Goal: Transaction & Acquisition: Purchase product/service

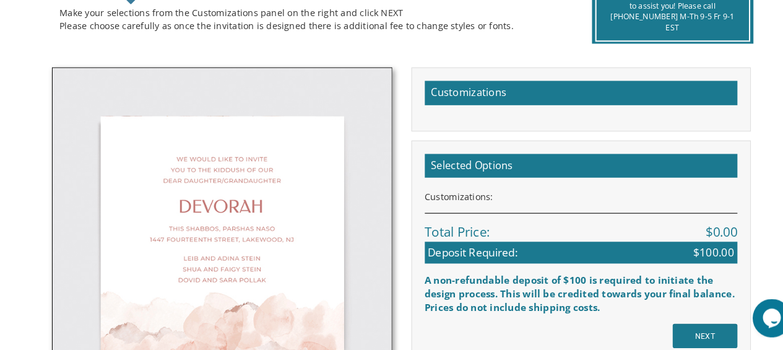
scroll to position [325, 0]
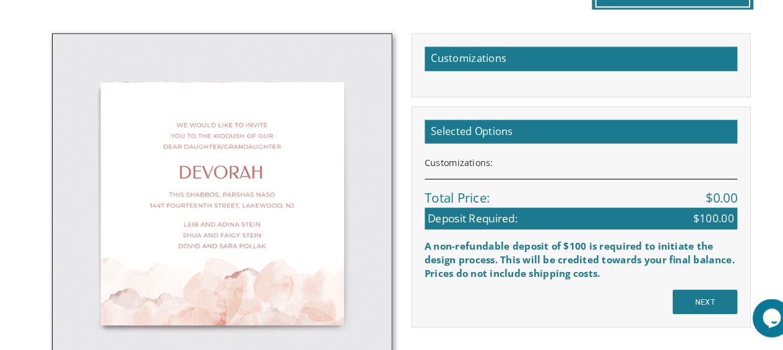
click at [161, 142] on img at bounding box center [218, 208] width 328 height 328
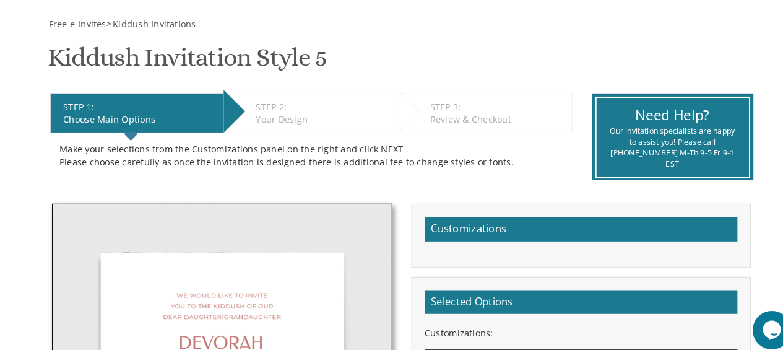
scroll to position [170, 0]
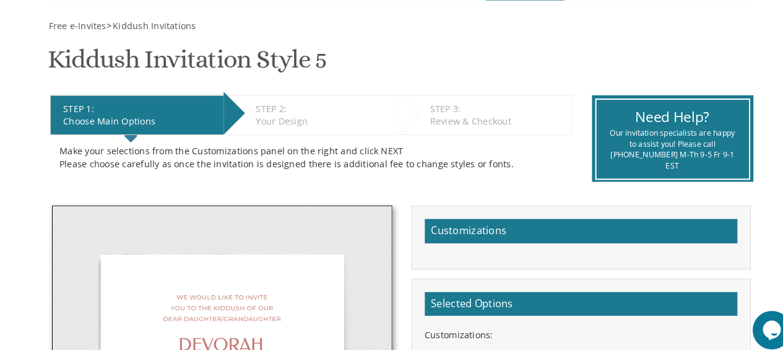
click at [266, 114] on div "Your Design" at bounding box center [316, 117] width 131 height 12
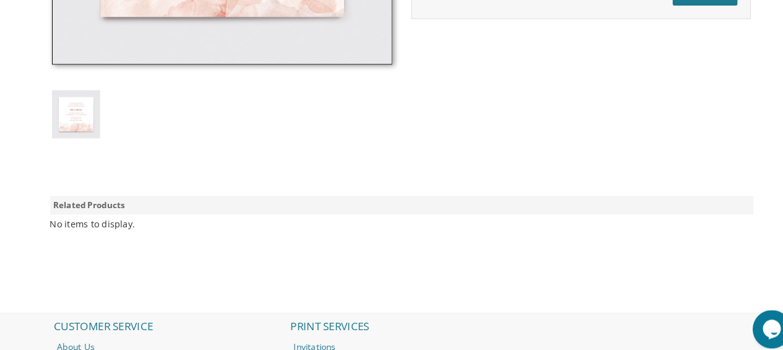
scroll to position [569, 0]
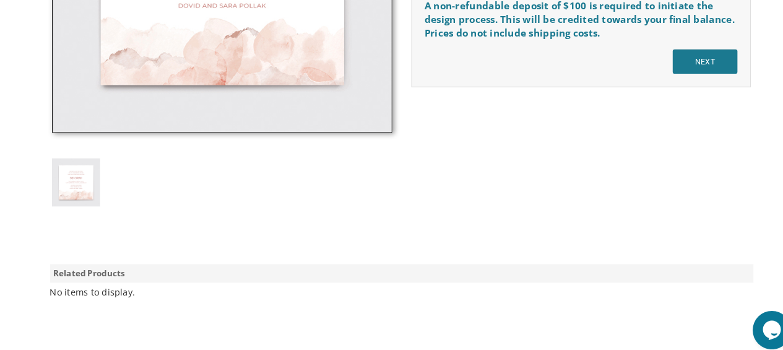
click at [700, 105] on div "Customizations Selected Options Customizations: Total Price: $0.00 Deposit Requ…" at bounding box center [392, 15] width 694 height 430
click at [702, 59] on input "NEXT" at bounding box center [685, 60] width 63 height 24
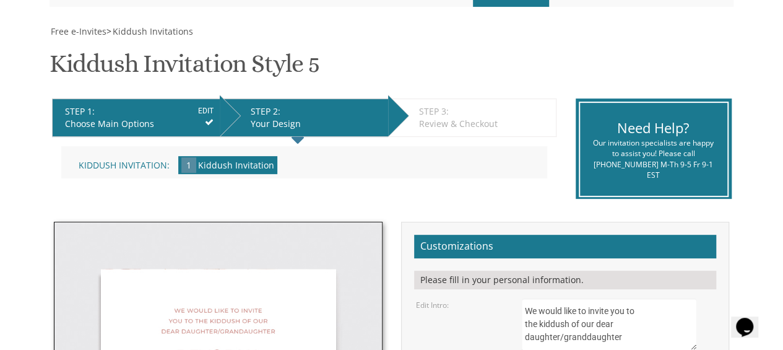
scroll to position [241, 0]
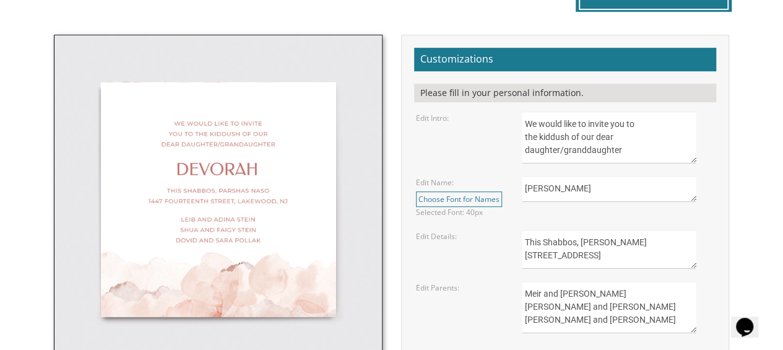
click at [644, 184] on textarea "Devorah" at bounding box center [609, 189] width 175 height 26
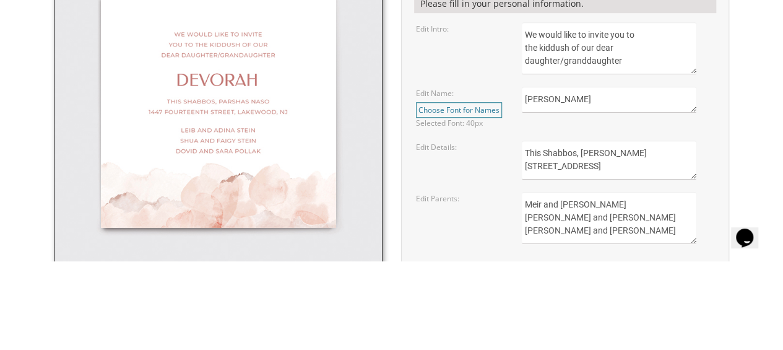
scroll to position [351, 0]
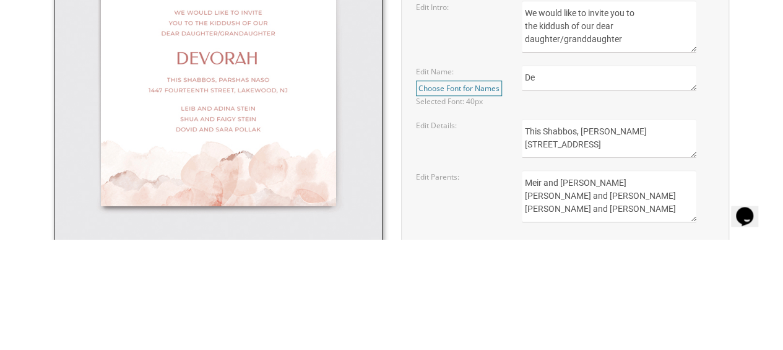
type textarea "D"
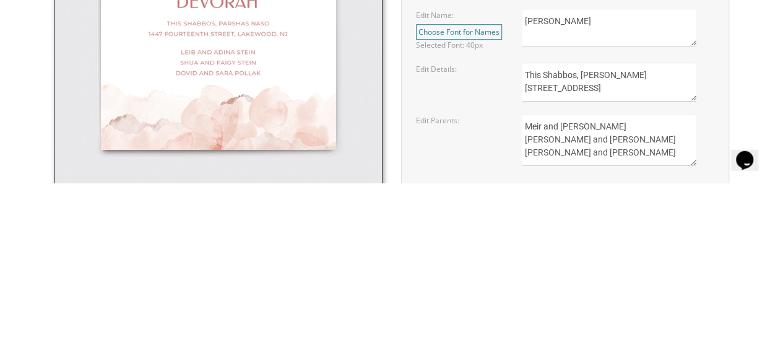
type textarea "[PERSON_NAME]"
click at [651, 259] on textarea "This Shabbos, Parshas Naso 1447 fourteenth street, Lakewood, NJ" at bounding box center [609, 249] width 175 height 39
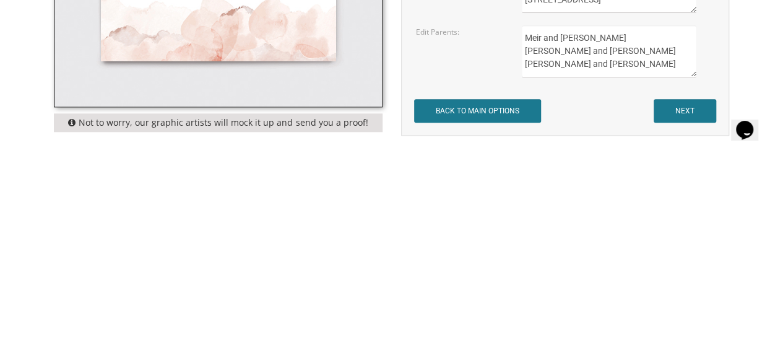
scroll to position [428, 0]
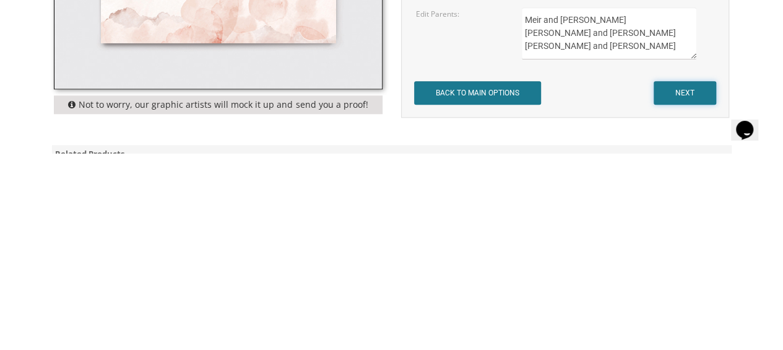
click at [690, 282] on input "NEXT" at bounding box center [685, 290] width 63 height 24
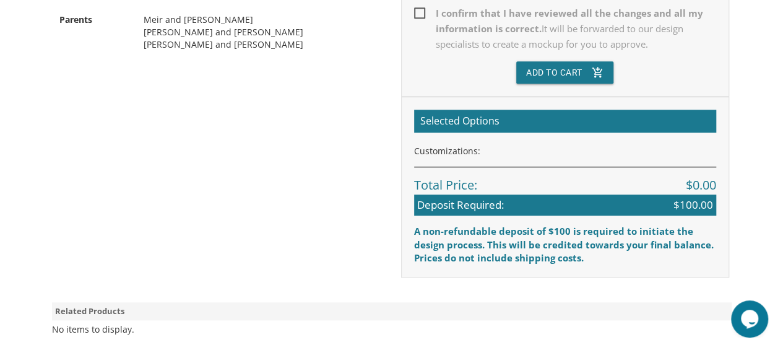
scroll to position [492, 0]
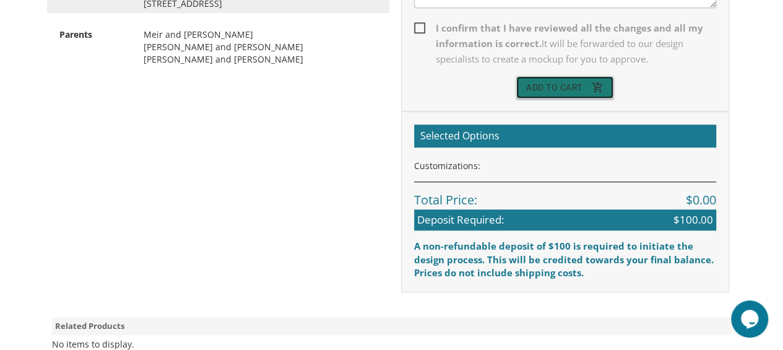
click at [591, 87] on button "Add To Cart add_shopping_cart" at bounding box center [565, 87] width 98 height 22
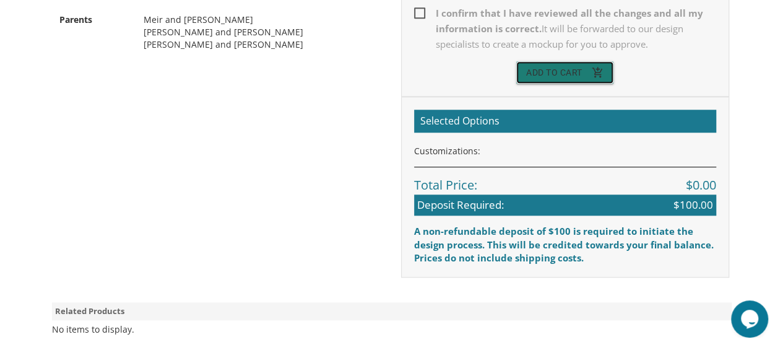
scroll to position [500, 0]
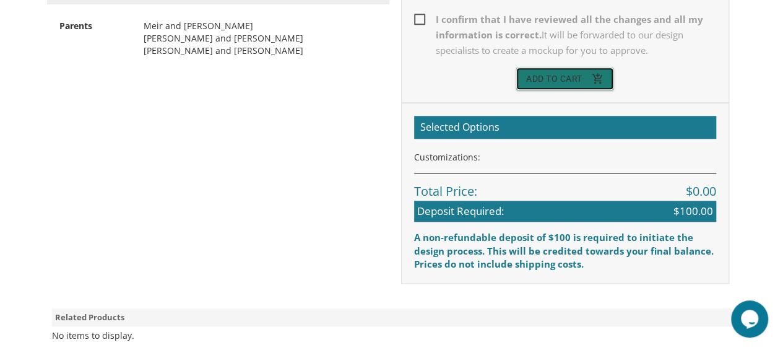
click at [593, 76] on icon "add_shopping_cart" at bounding box center [597, 78] width 12 height 22
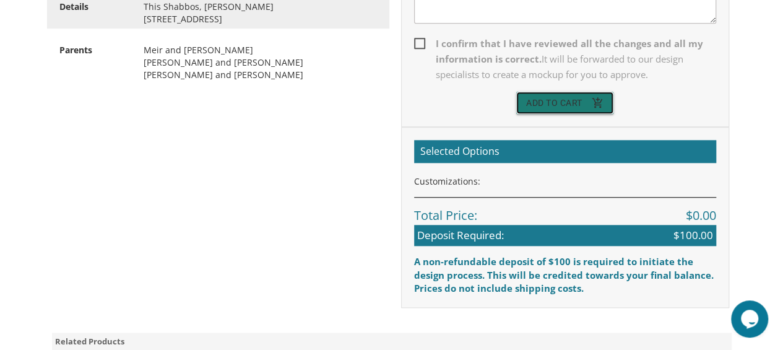
scroll to position [470, 0]
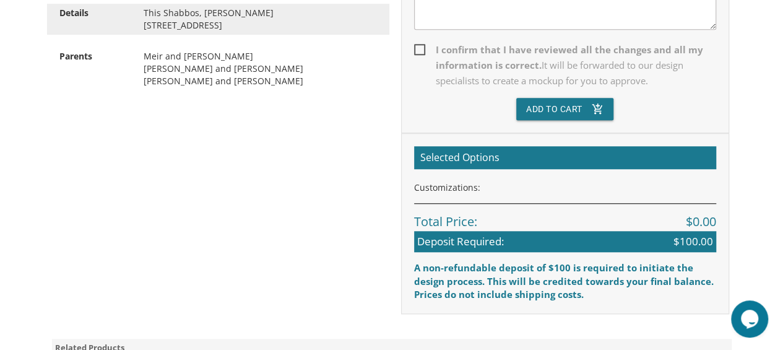
click at [433, 46] on span "I confirm that I have reviewed all the changes and all my information is correc…" at bounding box center [565, 65] width 302 height 46
click at [422, 46] on input "I confirm that I have reviewed all the changes and all my information is correc…" at bounding box center [418, 49] width 8 height 8
checkbox input "true"
click at [541, 103] on button "Add To Cart add_shopping_cart" at bounding box center [565, 109] width 98 height 22
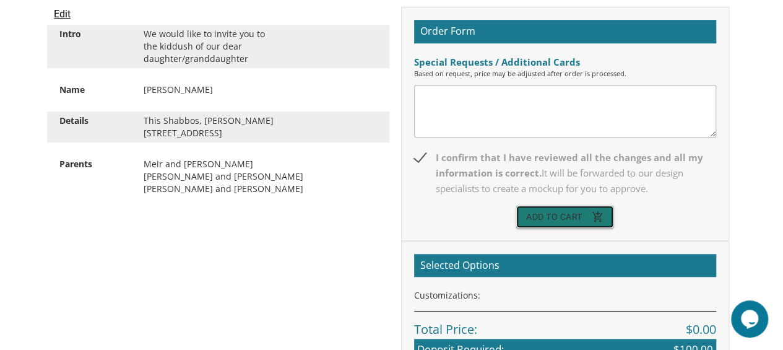
scroll to position [359, 0]
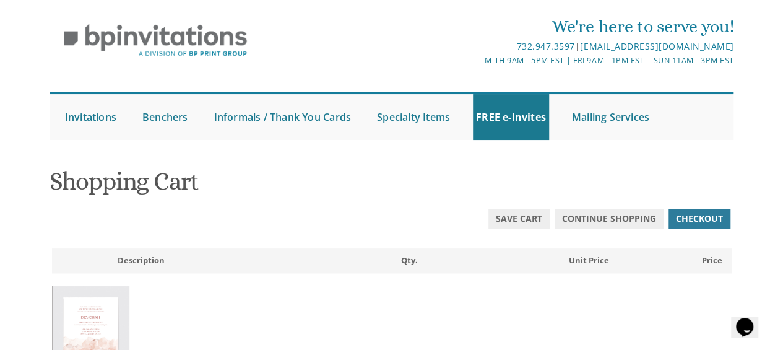
scroll to position [41, 0]
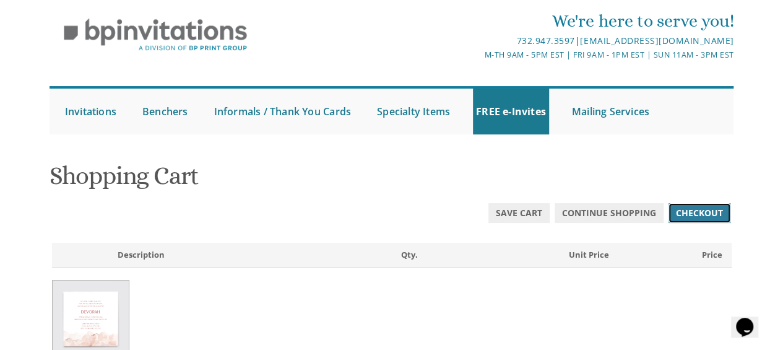
click at [697, 217] on span "Checkout" at bounding box center [699, 213] width 47 height 12
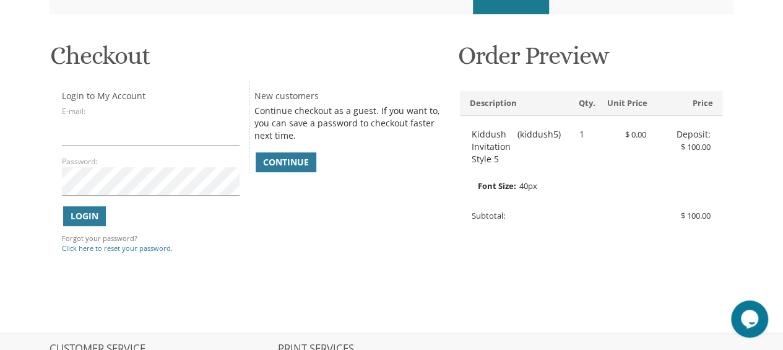
scroll to position [162, 0]
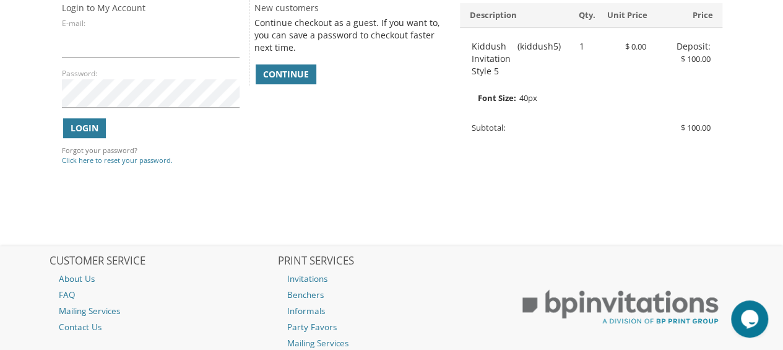
click at [747, 57] on body "My Cart 1 Total: $ 100.00 $ 100.00 Kiddush Invitation Style 5 Qty. 1" at bounding box center [391, 195] width 783 height 888
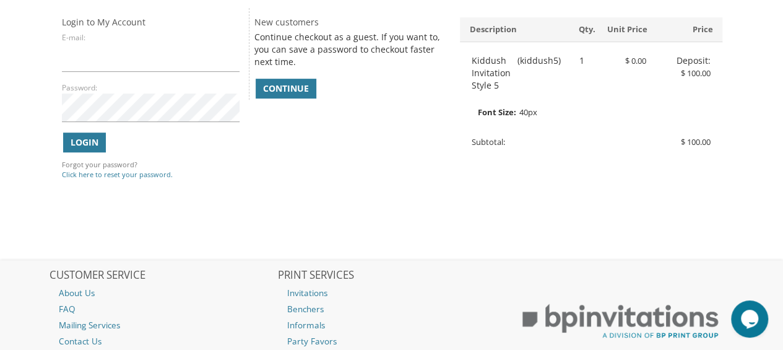
scroll to position [234, 0]
click at [274, 82] on link "Continue" at bounding box center [286, 89] width 61 height 20
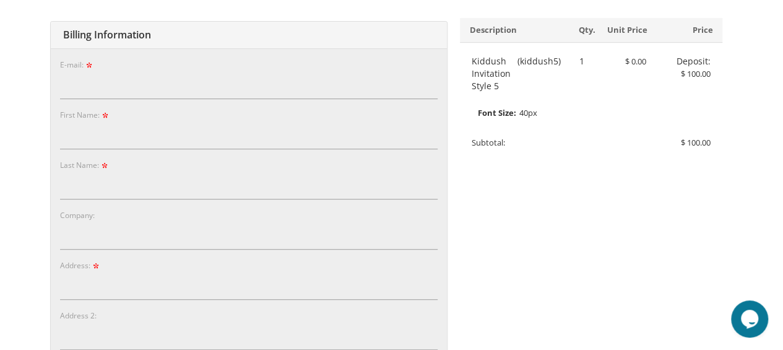
click at [163, 59] on div "E-mail:" at bounding box center [249, 78] width 378 height 41
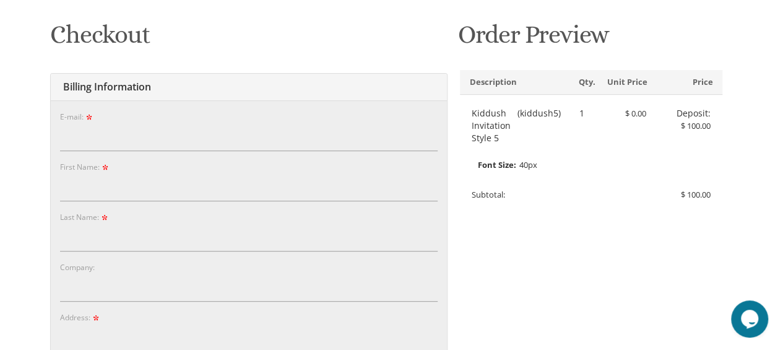
scroll to position [174, 0]
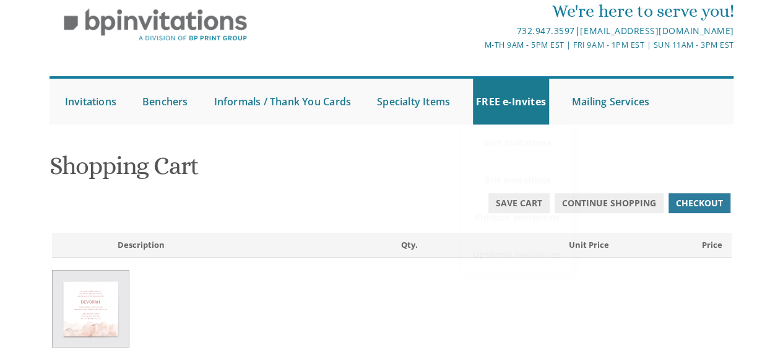
scroll to position [51, 0]
click at [516, 105] on link "FREE e-Invites" at bounding box center [511, 101] width 76 height 46
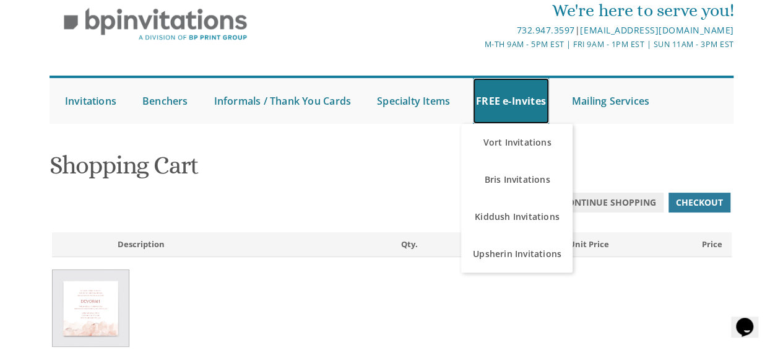
click at [522, 103] on link "FREE e-Invites" at bounding box center [511, 101] width 76 height 46
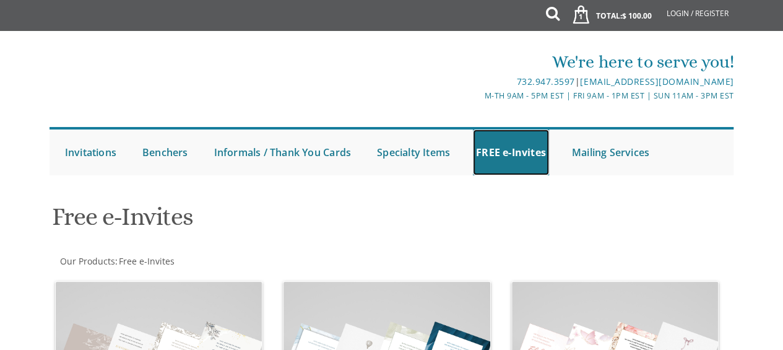
click at [501, 162] on link "FREE e-Invites" at bounding box center [511, 152] width 76 height 46
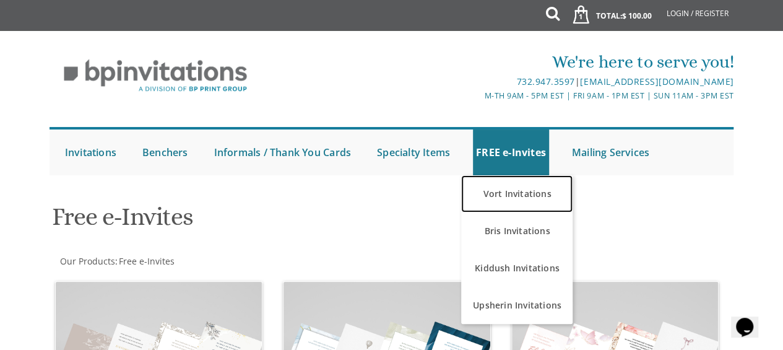
click at [516, 204] on link "Vort Invitations" at bounding box center [516, 193] width 111 height 37
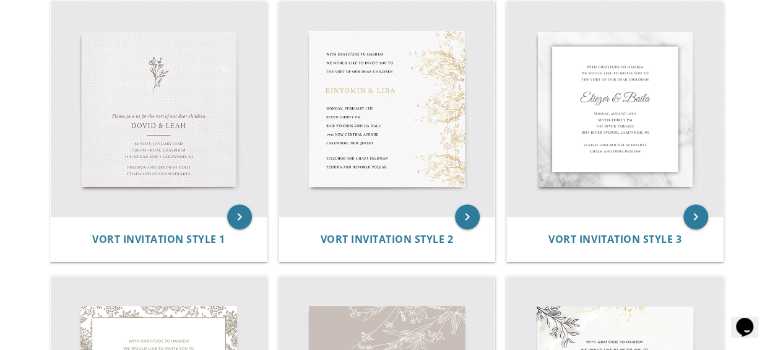
scroll to position [290, 0]
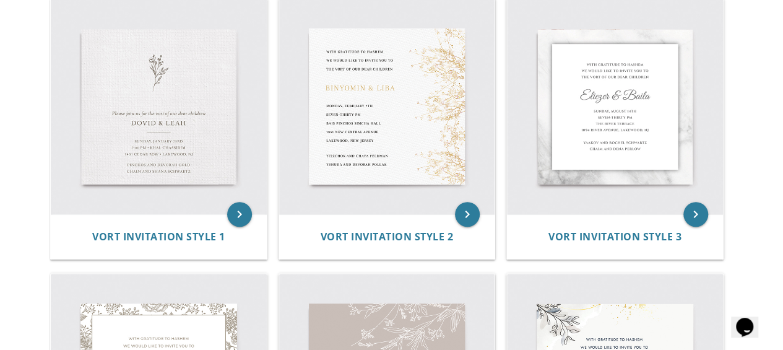
click at [111, 77] on img at bounding box center [159, 107] width 216 height 216
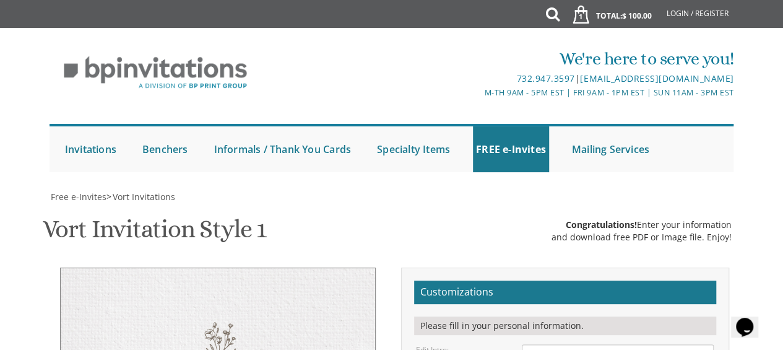
scroll to position [430, 0]
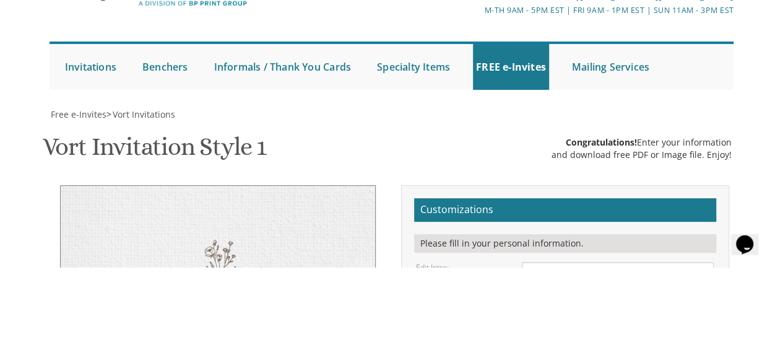
type input "[EMAIL_ADDRESS][DOMAIN_NAME]"
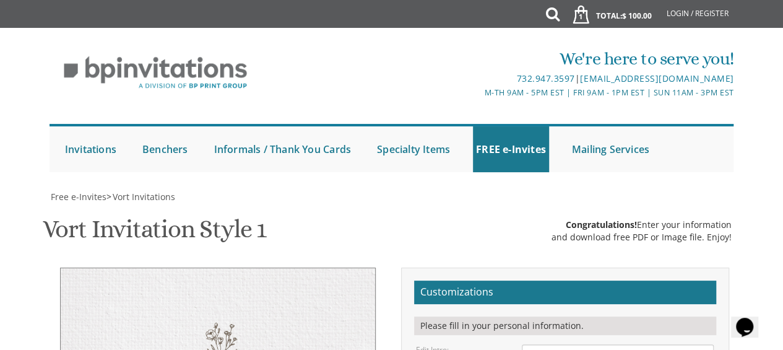
type textarea "D"
